Goal: Contribute content: Contribute content

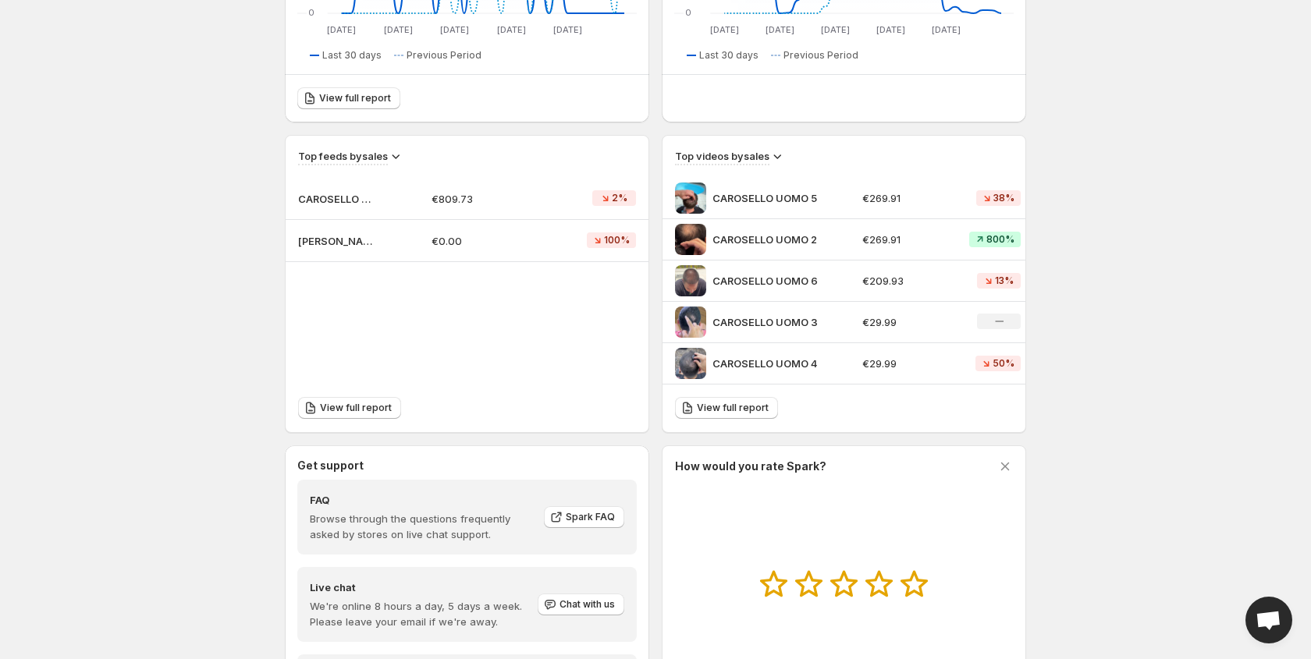
scroll to position [478, 0]
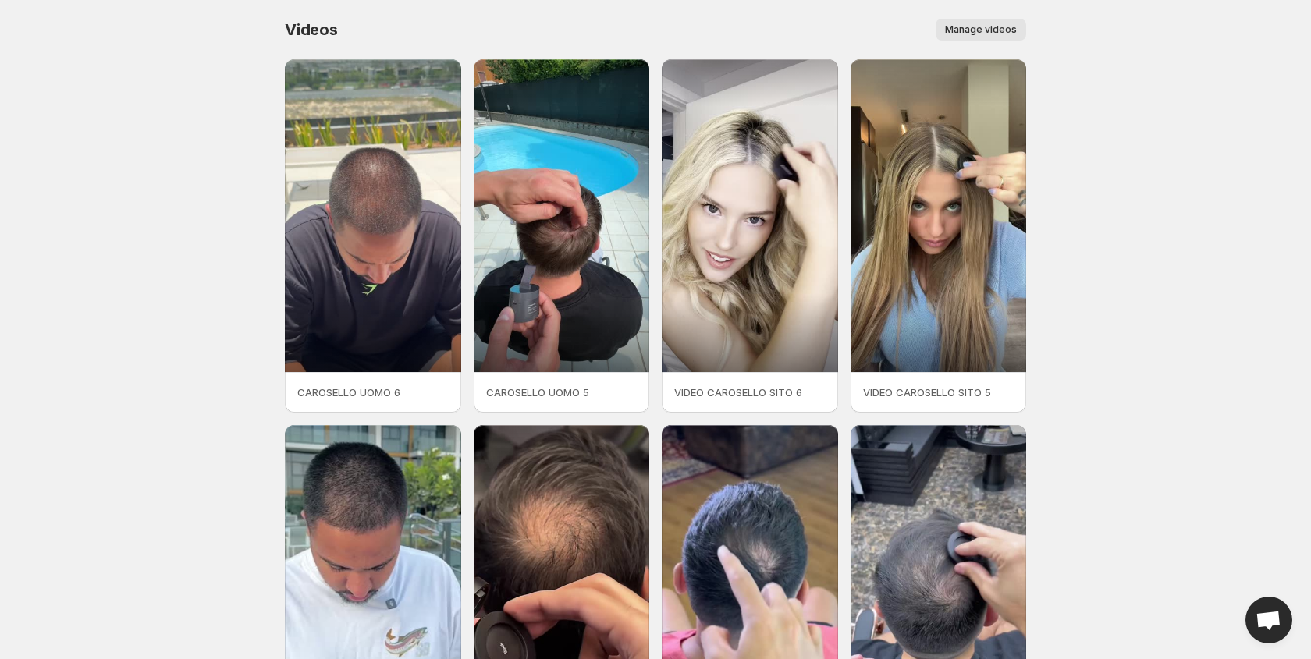
click at [982, 25] on span "Manage videos" at bounding box center [981, 29] width 72 height 12
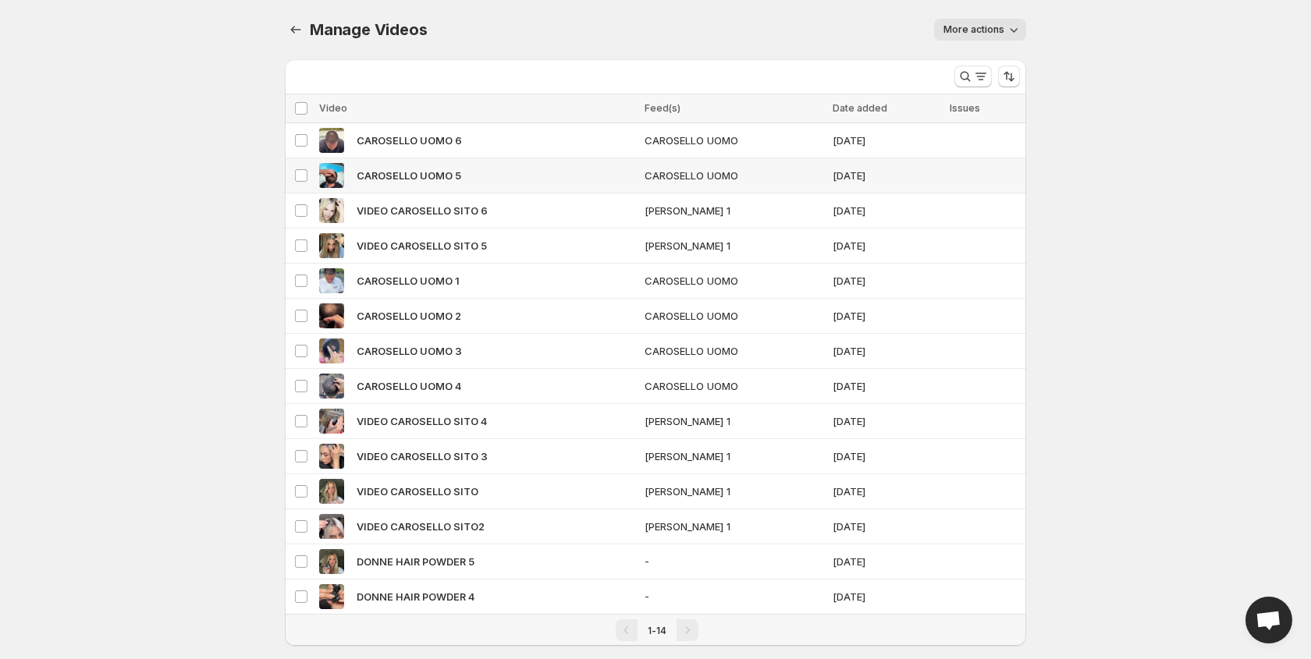
scroll to position [24, 0]
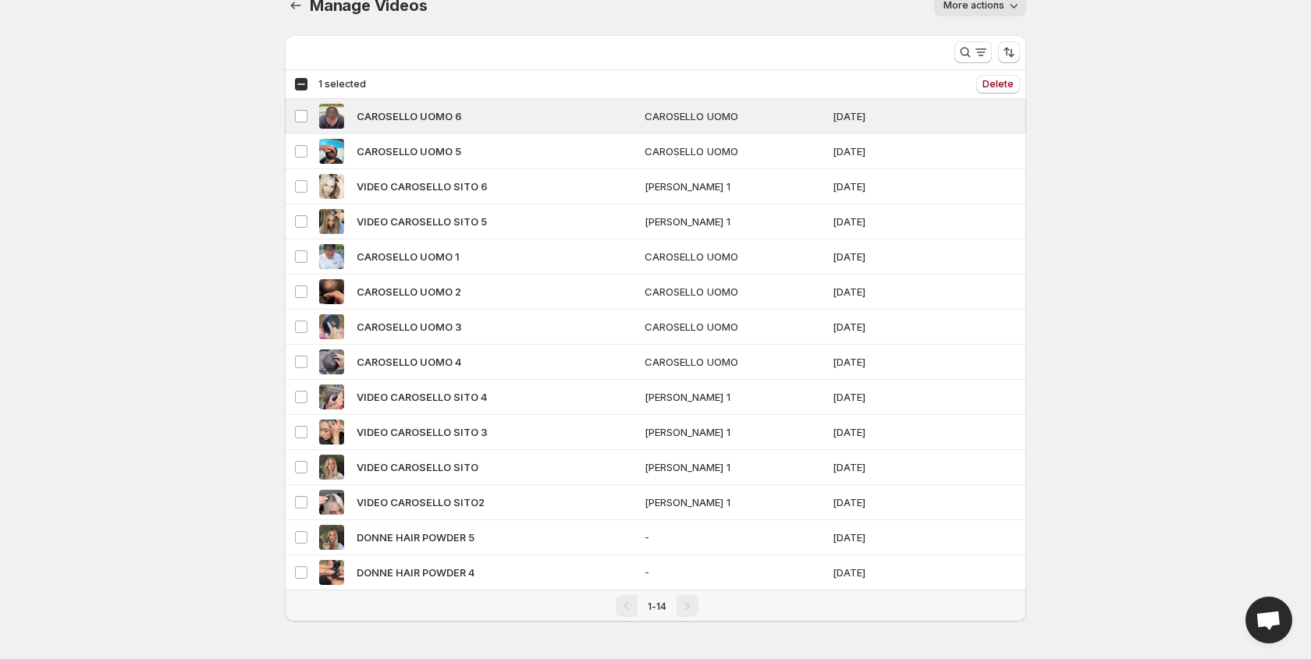
click at [995, 7] on span "More actions" at bounding box center [973, 5] width 61 height 12
click at [1103, 97] on body "Home Feeds Videos Subscription Settings Manage Videos. This page is ready Manag…" at bounding box center [655, 305] width 1311 height 659
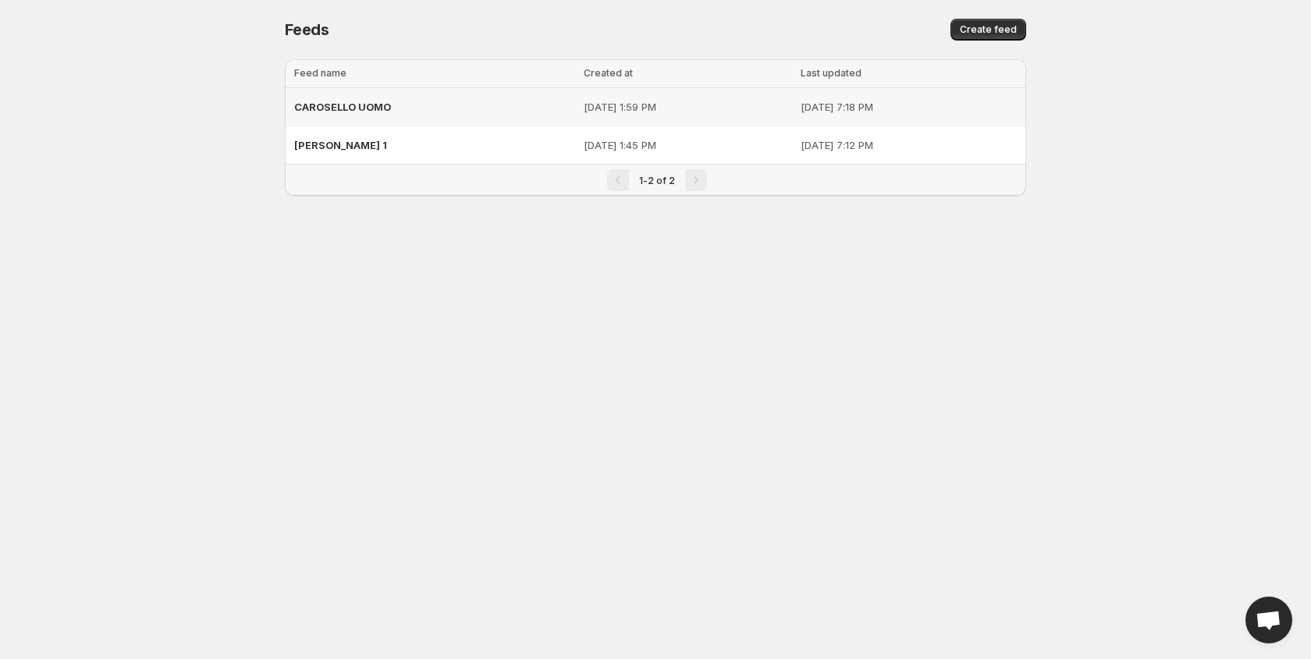
click at [821, 101] on p "[DATE] 7:18 PM" at bounding box center [909, 107] width 216 height 16
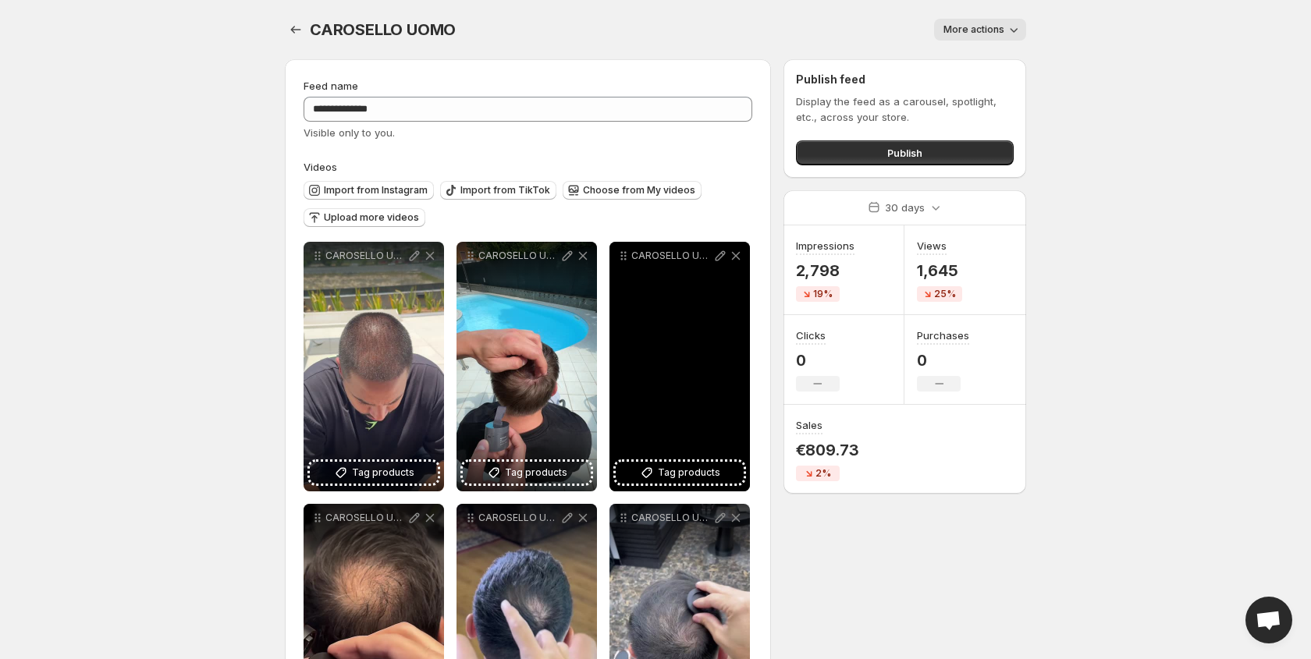
scroll to position [39, 0]
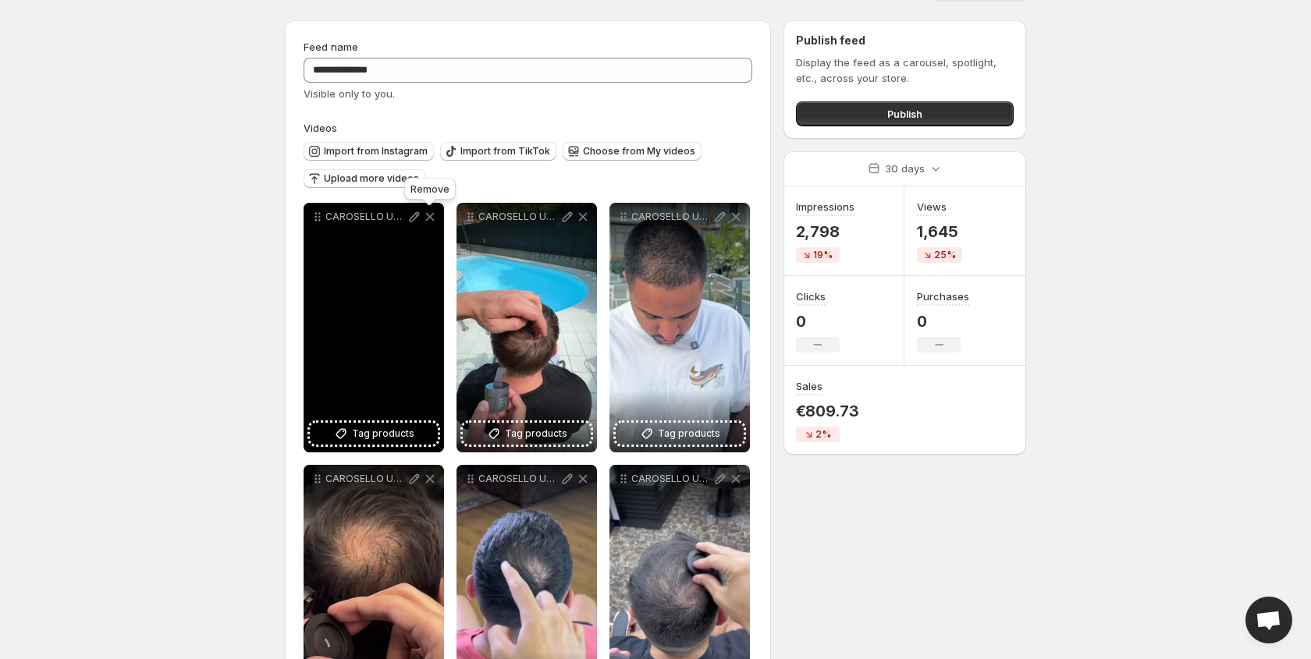
click at [430, 217] on icon at bounding box center [430, 217] width 9 height 9
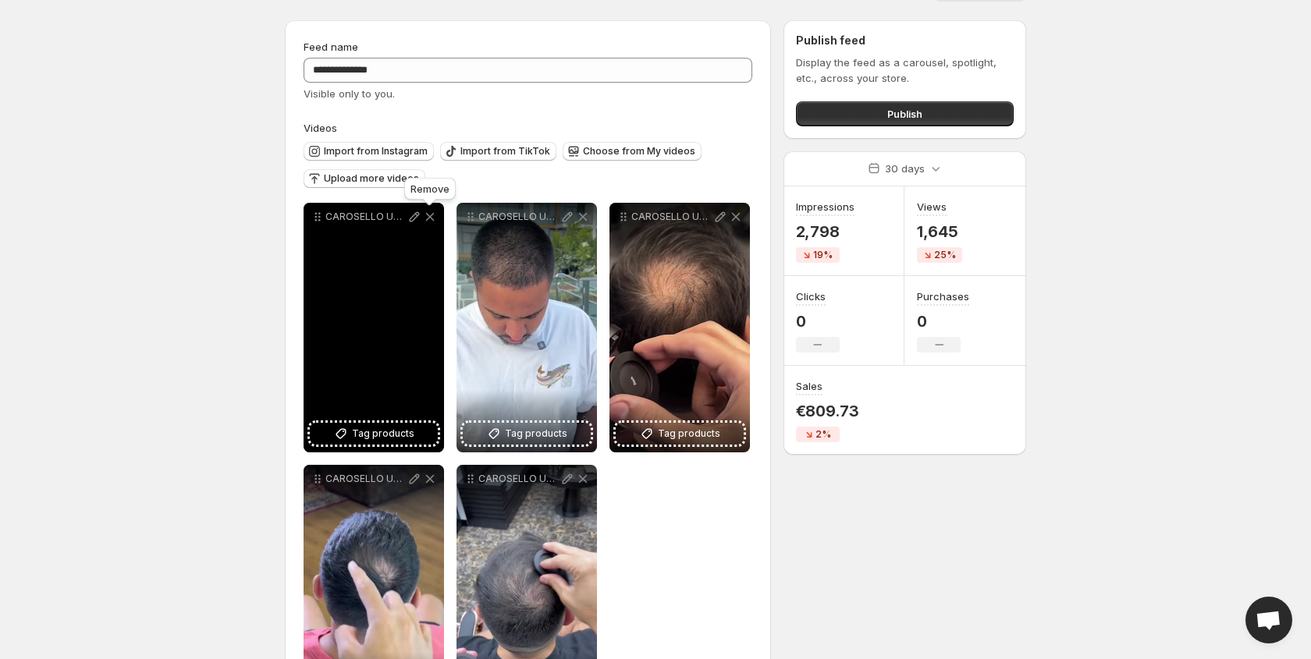
click at [430, 217] on icon at bounding box center [430, 217] width 9 height 9
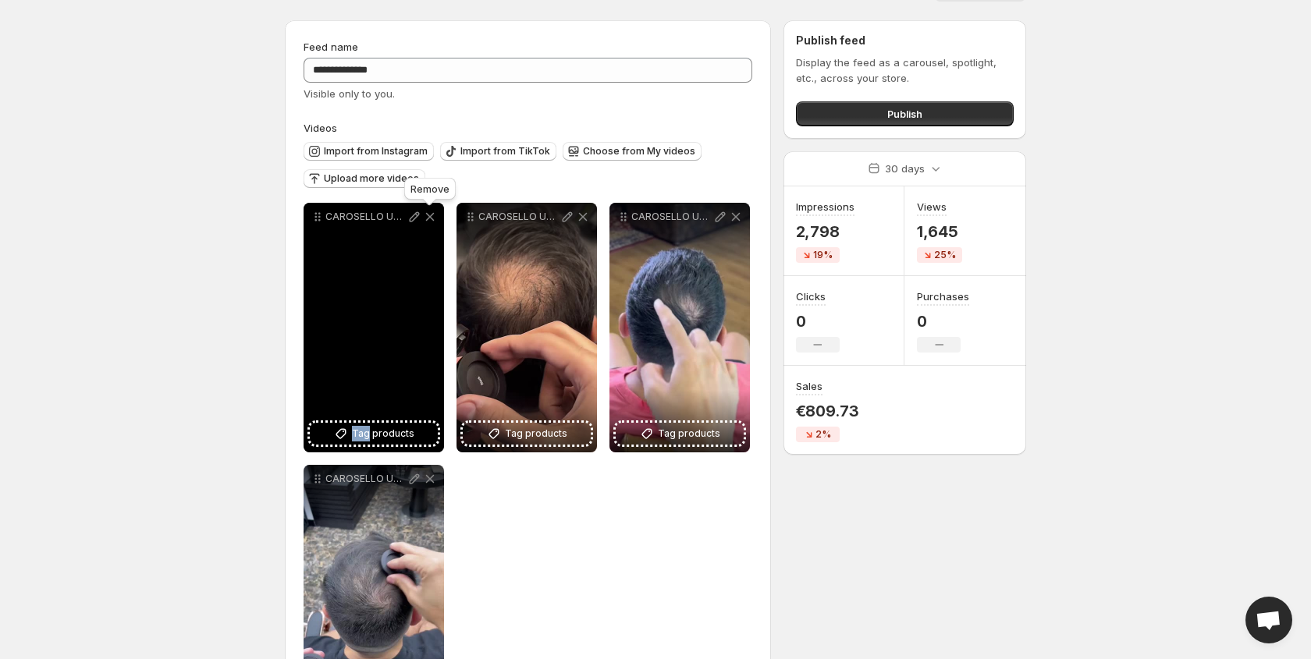
click at [430, 217] on icon at bounding box center [430, 217] width 9 height 9
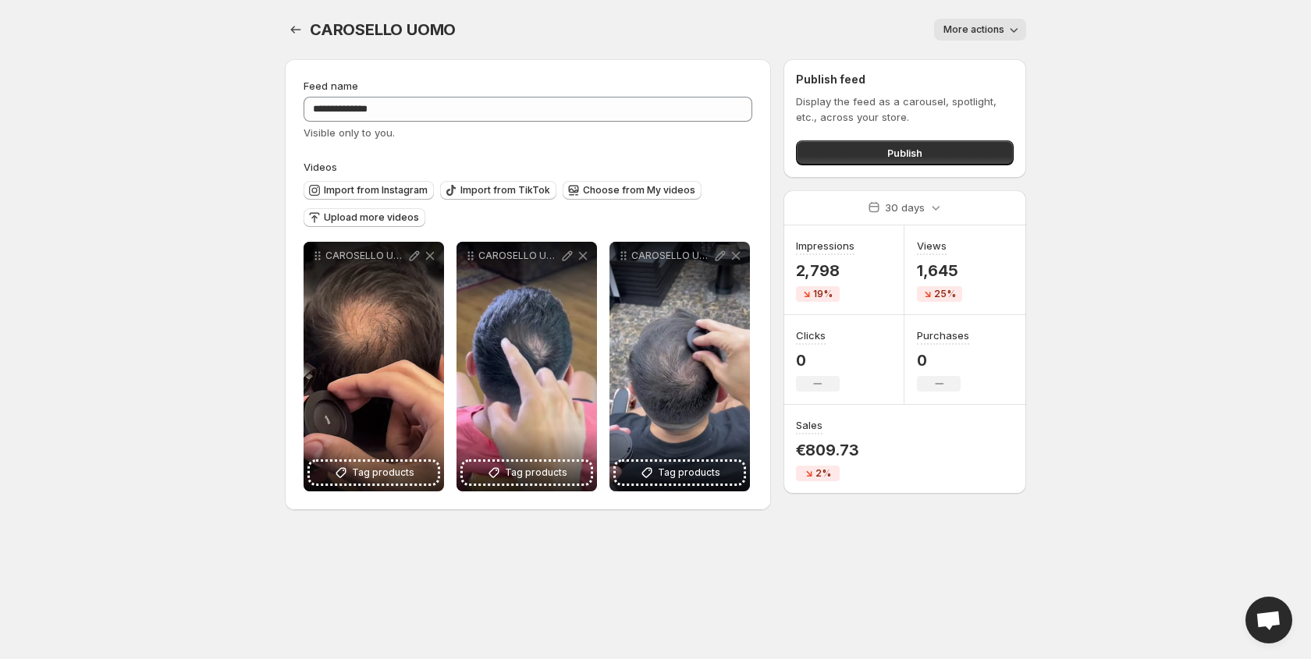
scroll to position [0, 0]
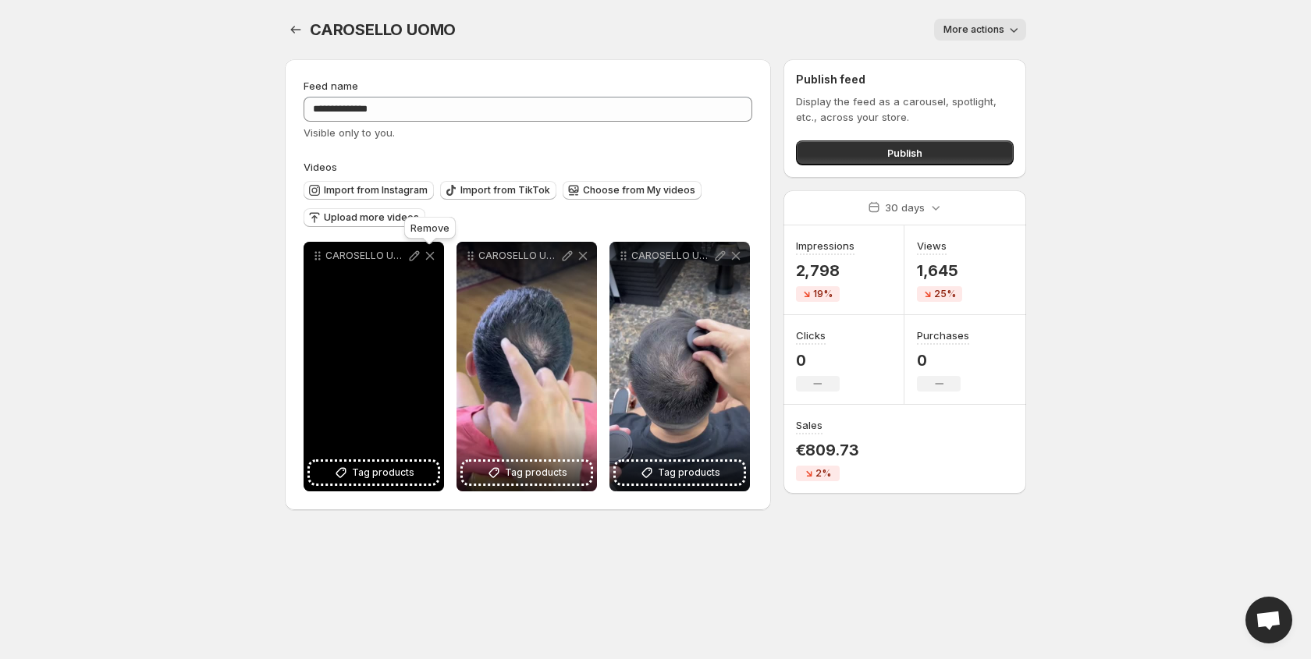
click at [431, 254] on icon at bounding box center [430, 256] width 16 height 16
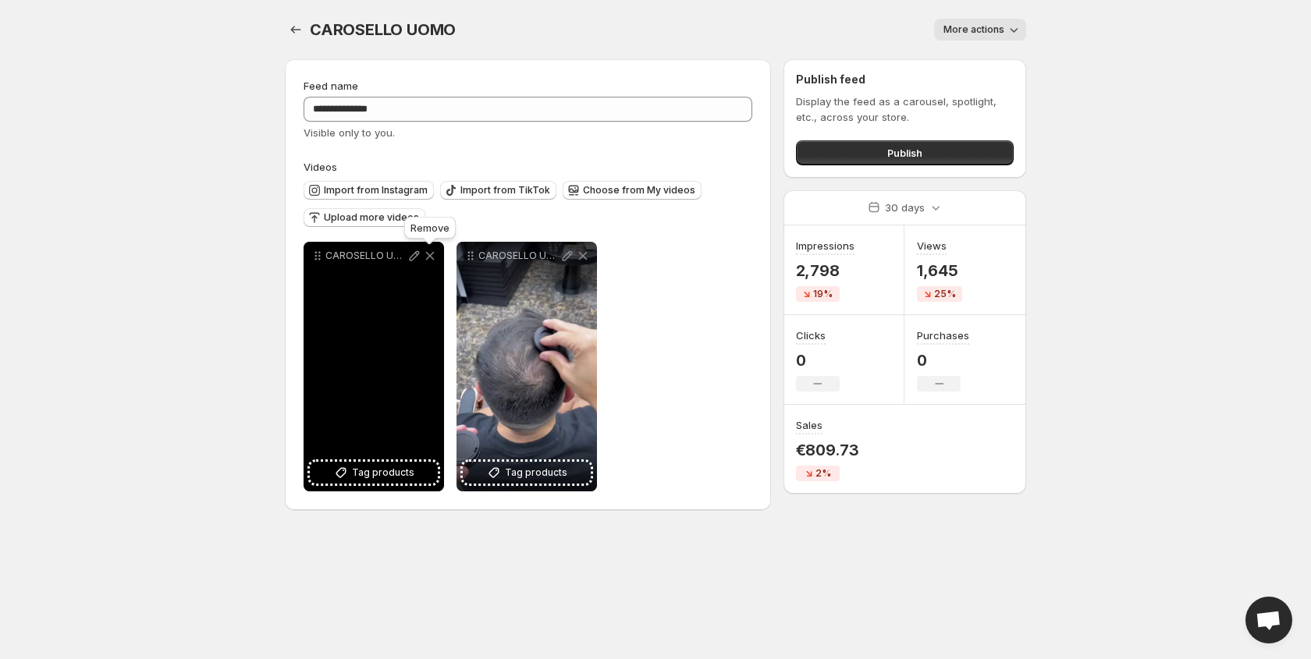
click at [431, 254] on icon at bounding box center [430, 256] width 9 height 9
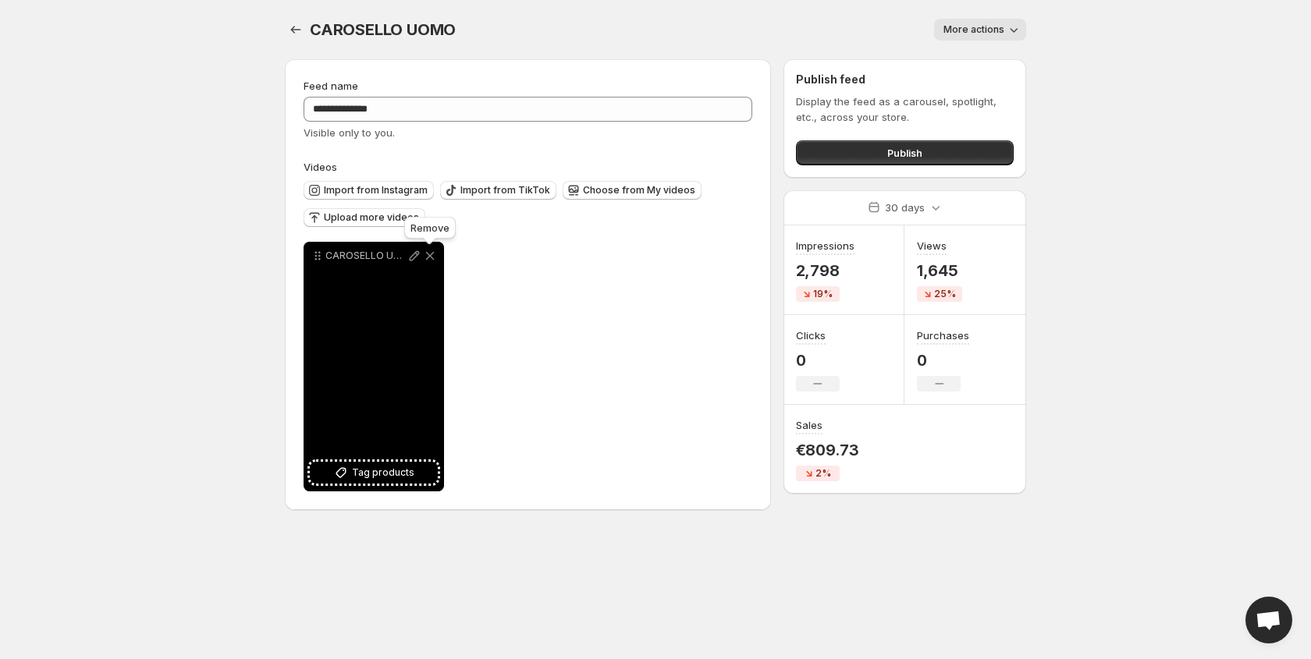
click at [431, 254] on icon at bounding box center [430, 256] width 9 height 9
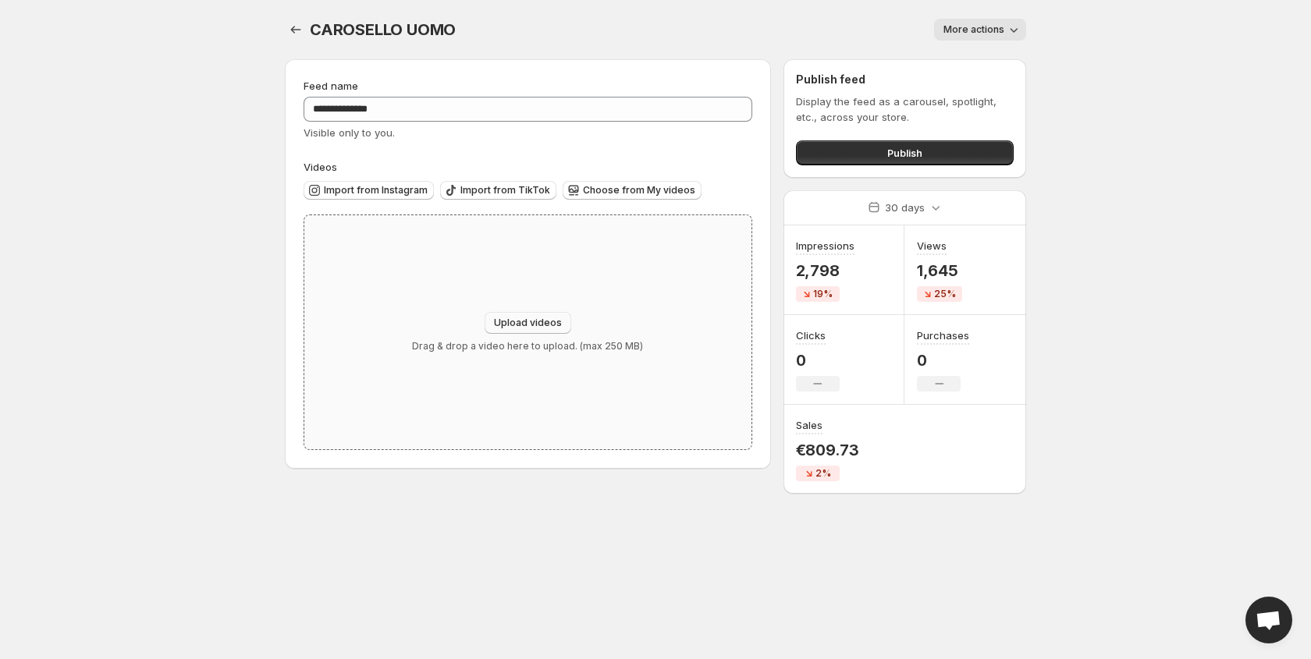
click at [537, 319] on span "Upload videos" at bounding box center [528, 323] width 68 height 12
type input "**********"
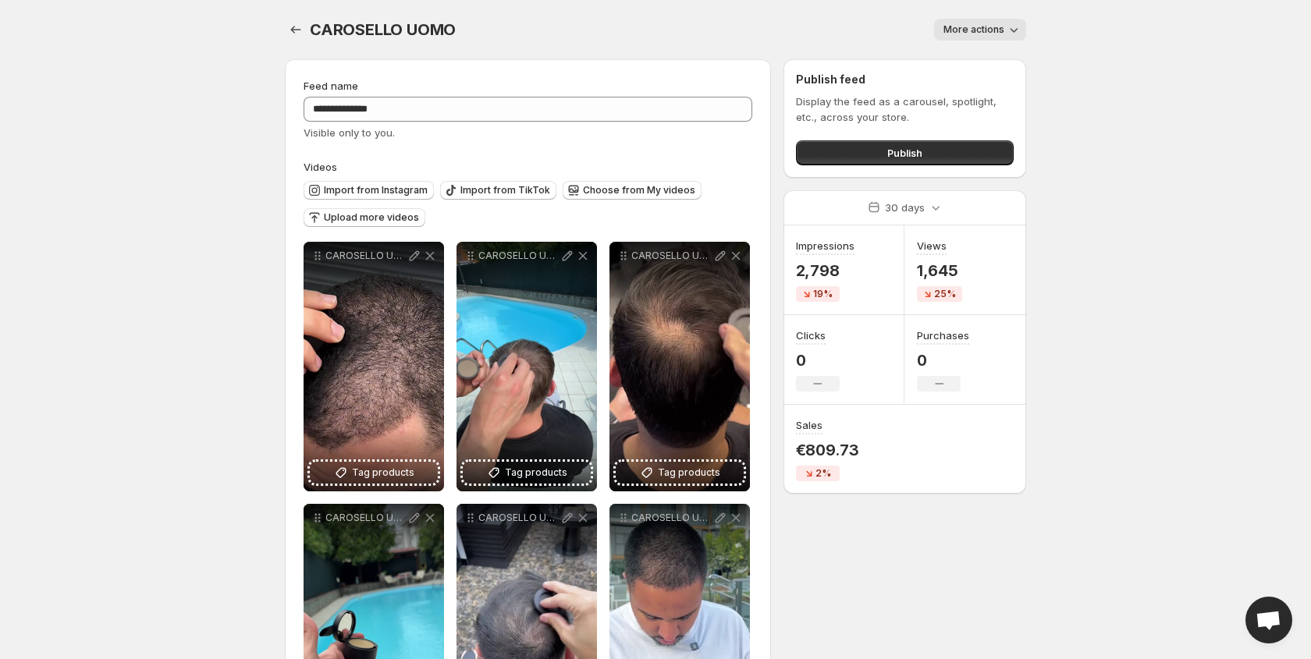
scroll to position [9, 0]
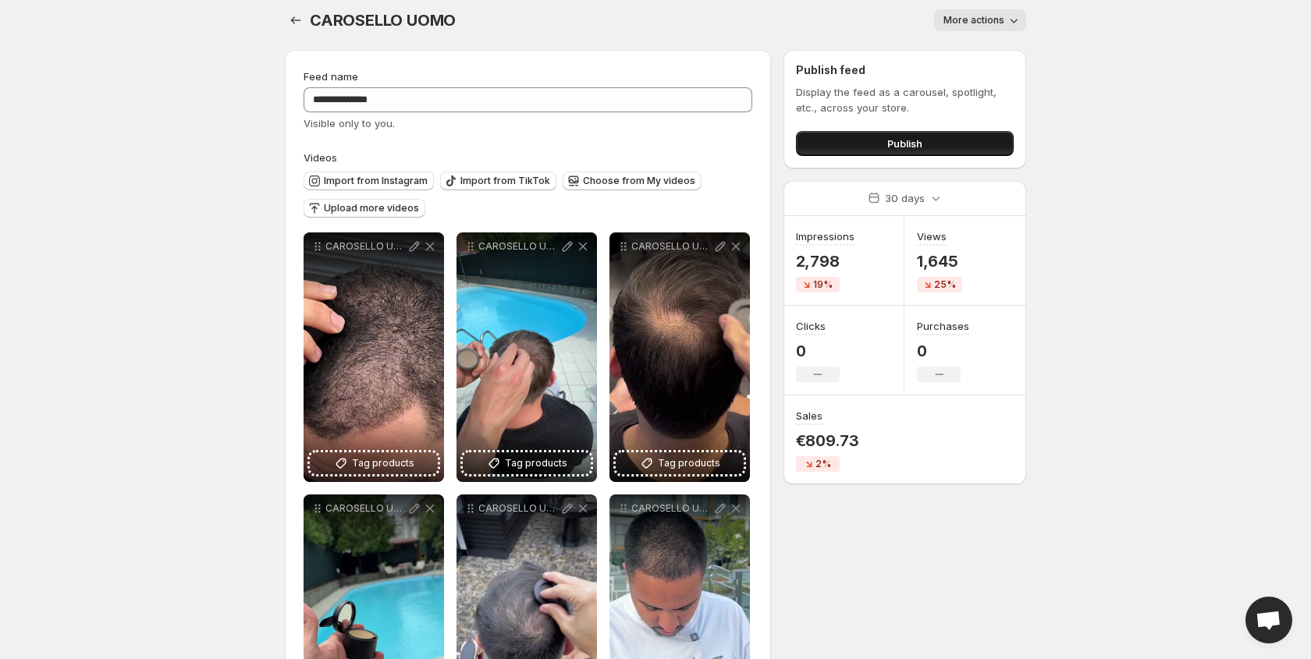
click at [859, 139] on button "Publish" at bounding box center [905, 143] width 218 height 25
